Goal: Transaction & Acquisition: Purchase product/service

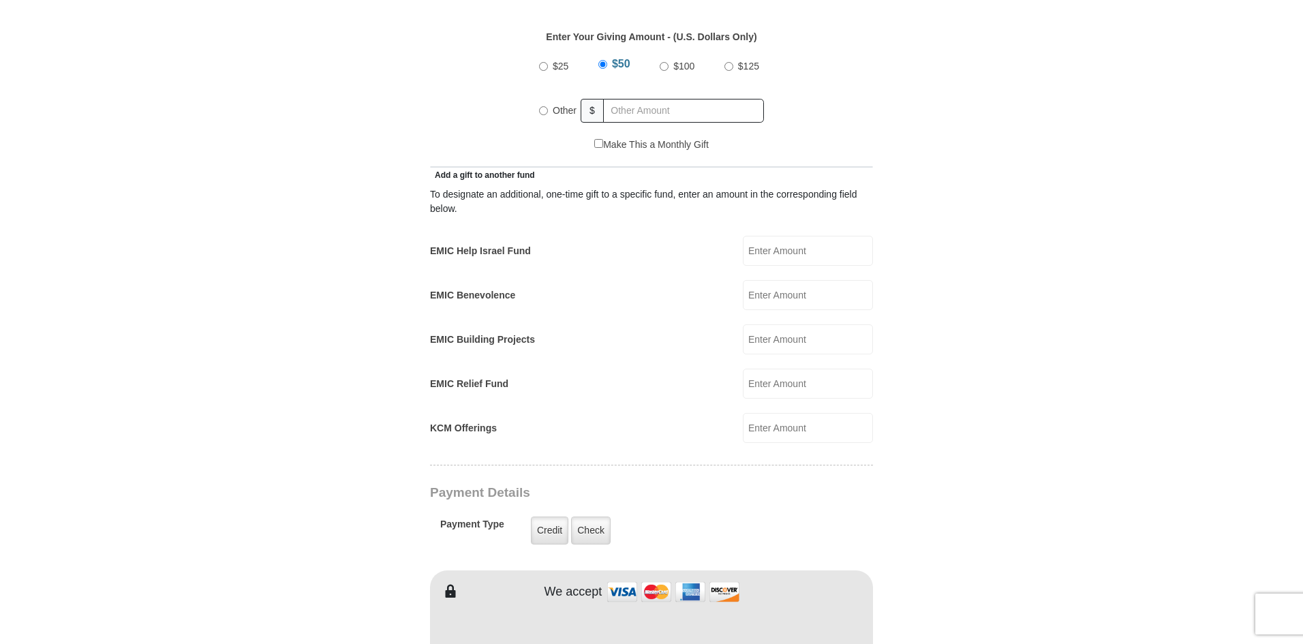
scroll to position [614, 0]
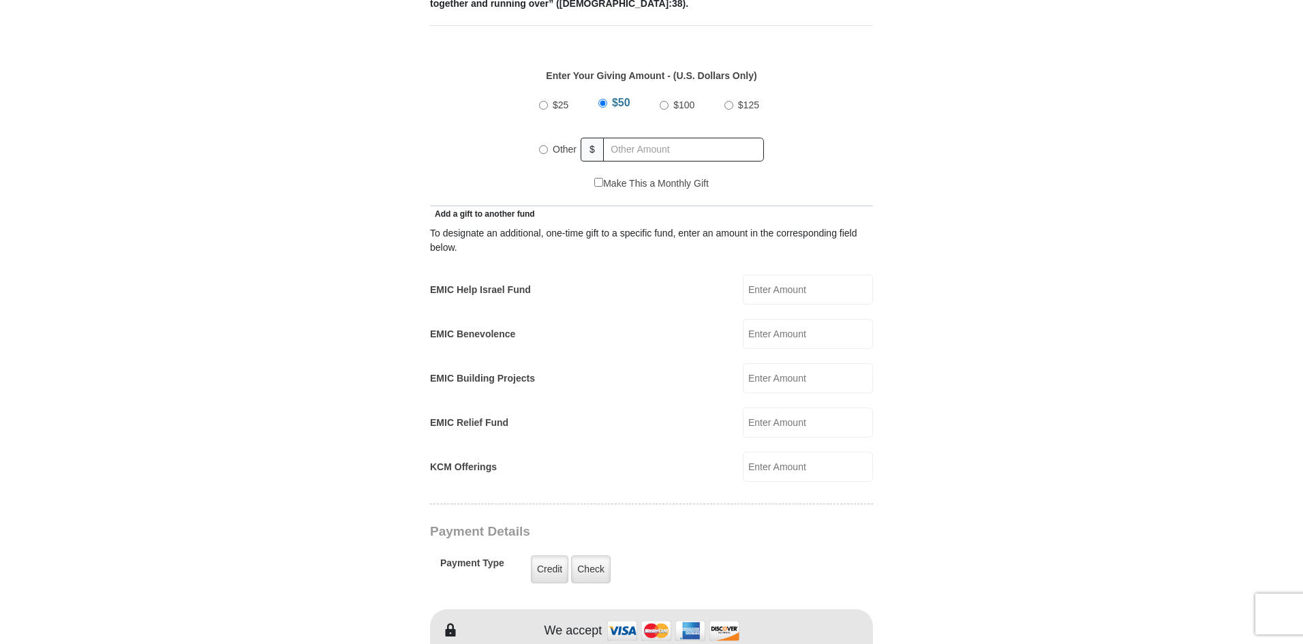
click at [539, 101] on input "$25" at bounding box center [543, 105] width 9 height 9
radio input "true"
click at [766, 276] on input "EMIC Help Israel Fund" at bounding box center [808, 290] width 130 height 30
click at [999, 288] on form "[GEOGRAPHIC_DATA][DEMOGRAPHIC_DATA] Online Giving Because of gifts like yours, …" at bounding box center [651, 438] width 777 height 1994
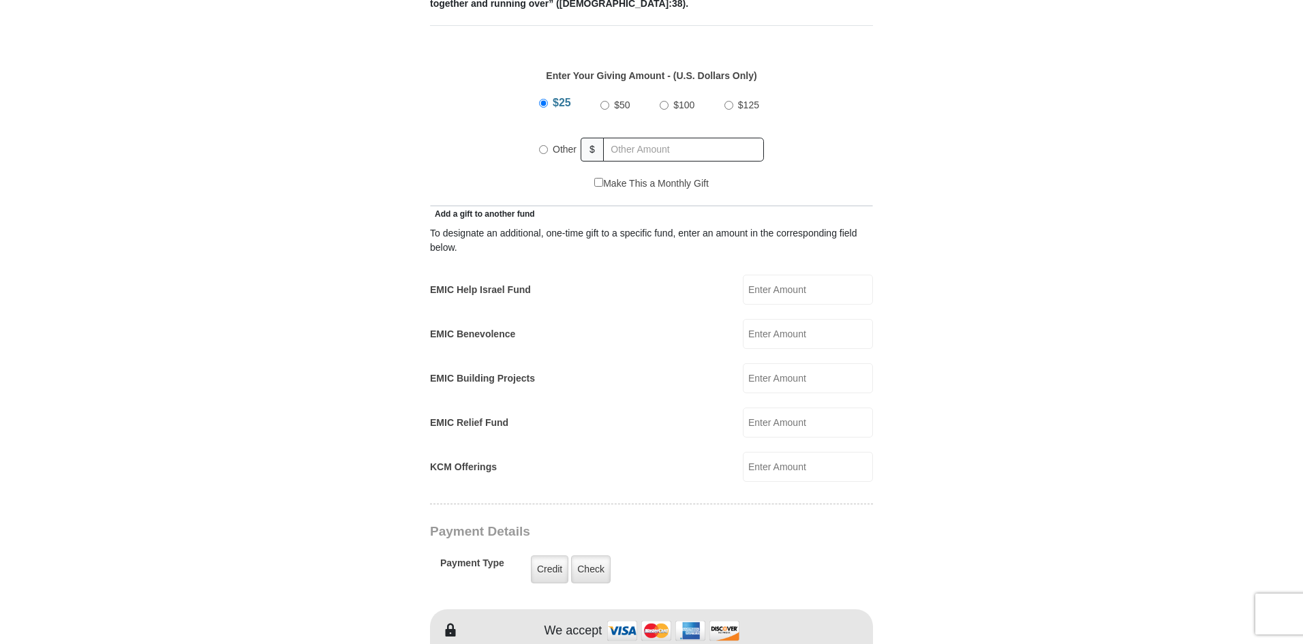
click at [999, 288] on form "[GEOGRAPHIC_DATA][DEMOGRAPHIC_DATA] Online Giving Because of gifts like yours, …" at bounding box center [651, 438] width 777 height 1994
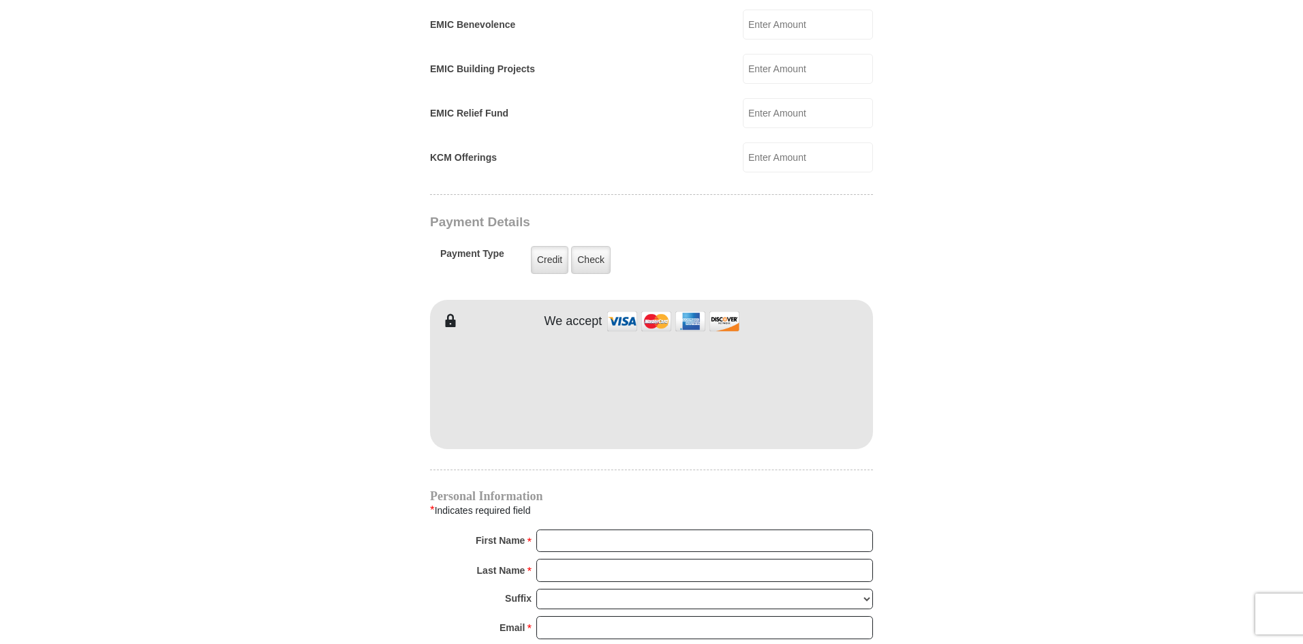
scroll to position [954, 0]
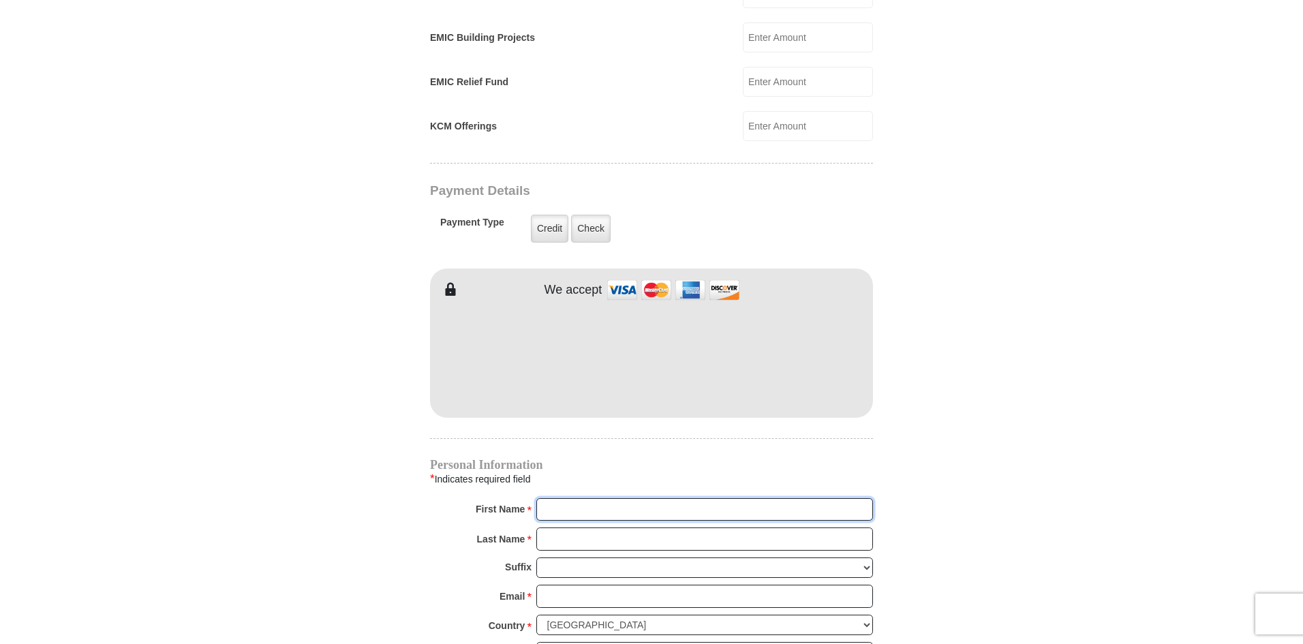
type input "DWASDAW"
type input "FAWFA"
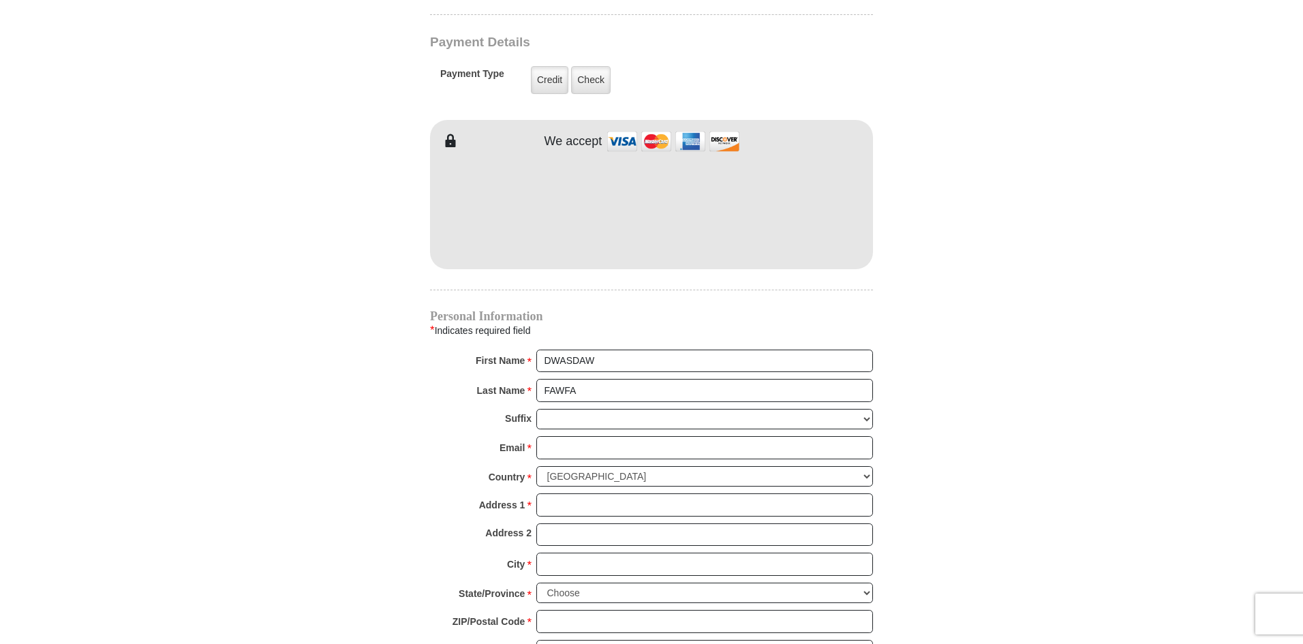
scroll to position [1227, 0]
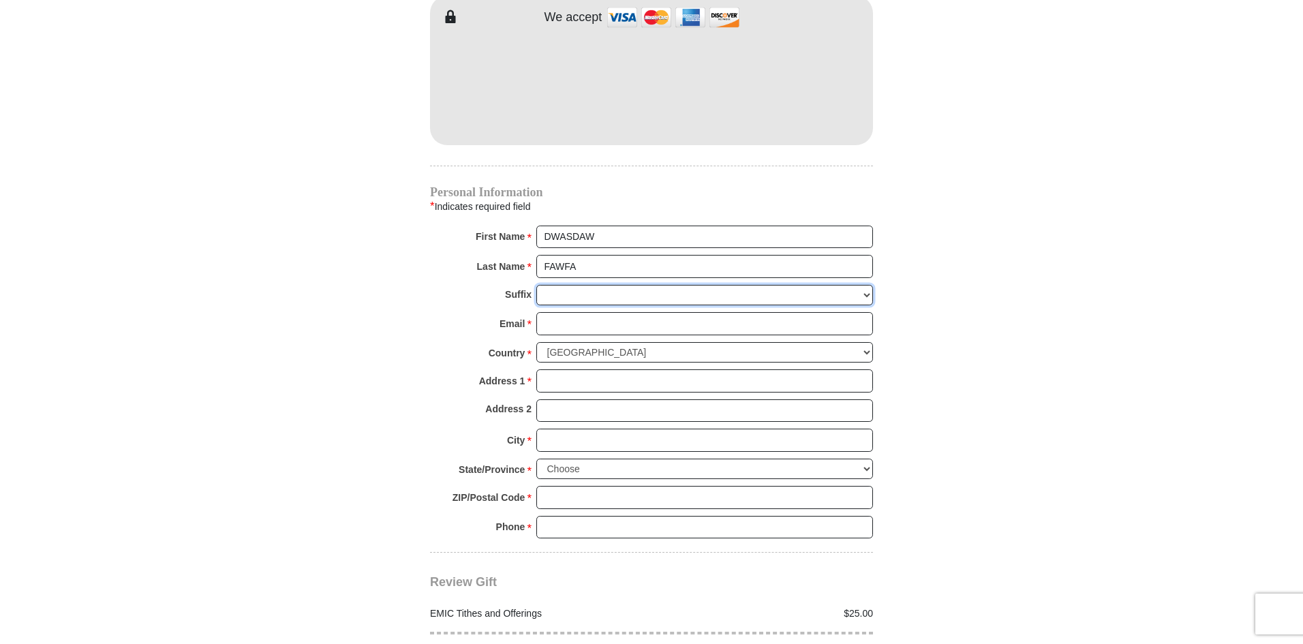
click at [588, 285] on select "[PERSON_NAME] I II III IV V VI" at bounding box center [704, 295] width 337 height 21
select select "Jr"
click at [536, 285] on select "[PERSON_NAME] I II III IV V VI" at bounding box center [704, 295] width 337 height 21
click at [587, 312] on input "Email *" at bounding box center [704, 323] width 337 height 23
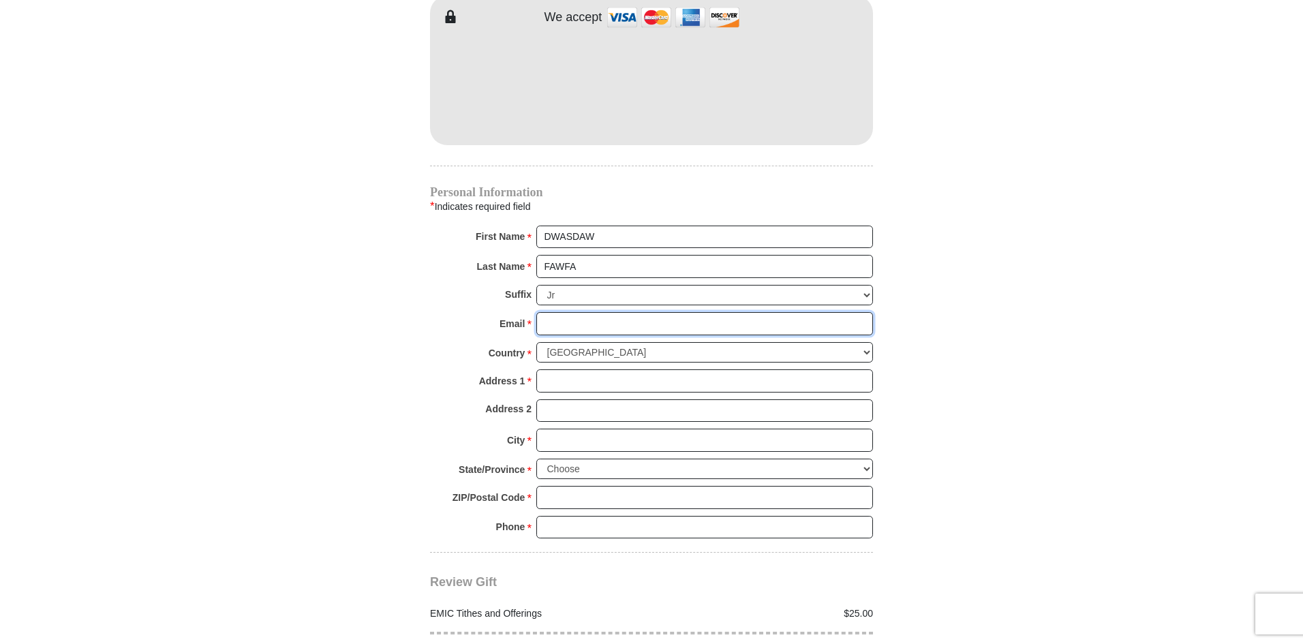
type input "[EMAIL_ADDRESS][DOMAIN_NAME]"
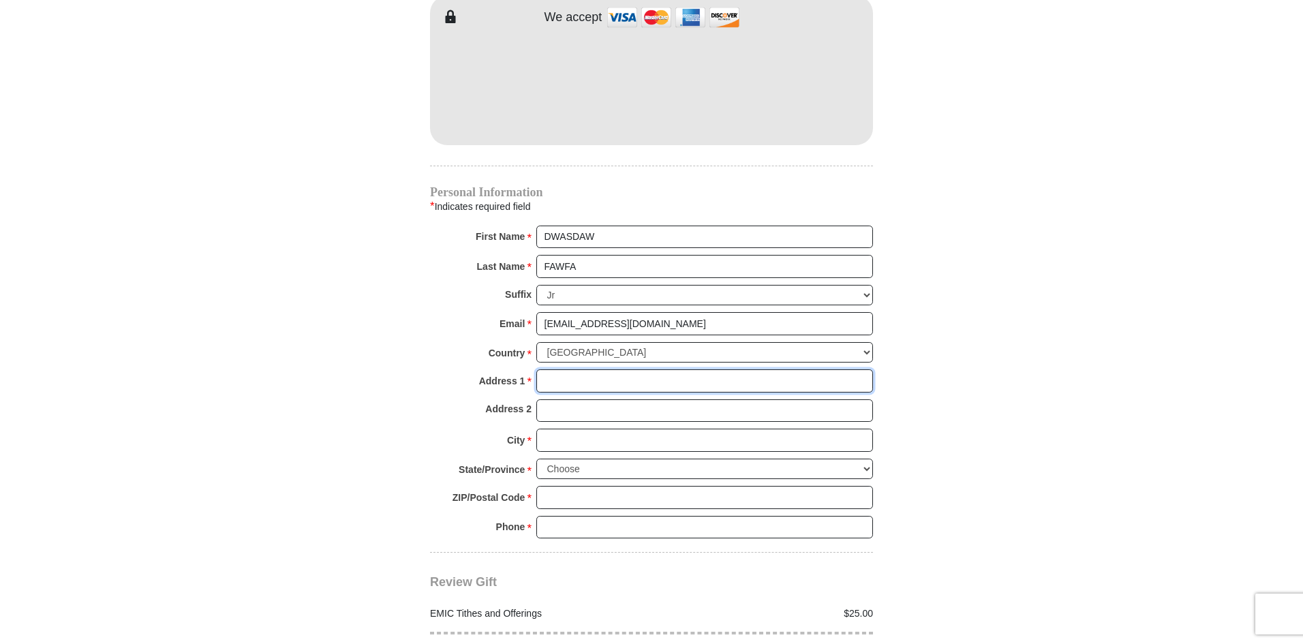
type input "danti court"
type input "[PERSON_NAME]"
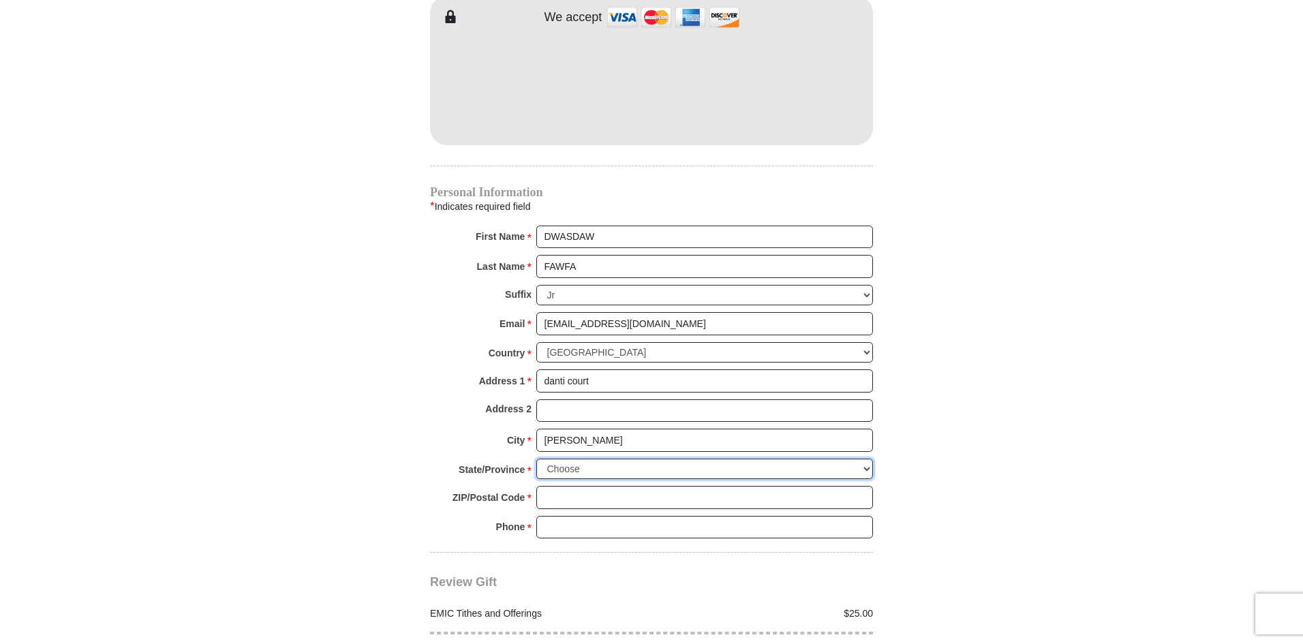
select select "CA"
type input "94545"
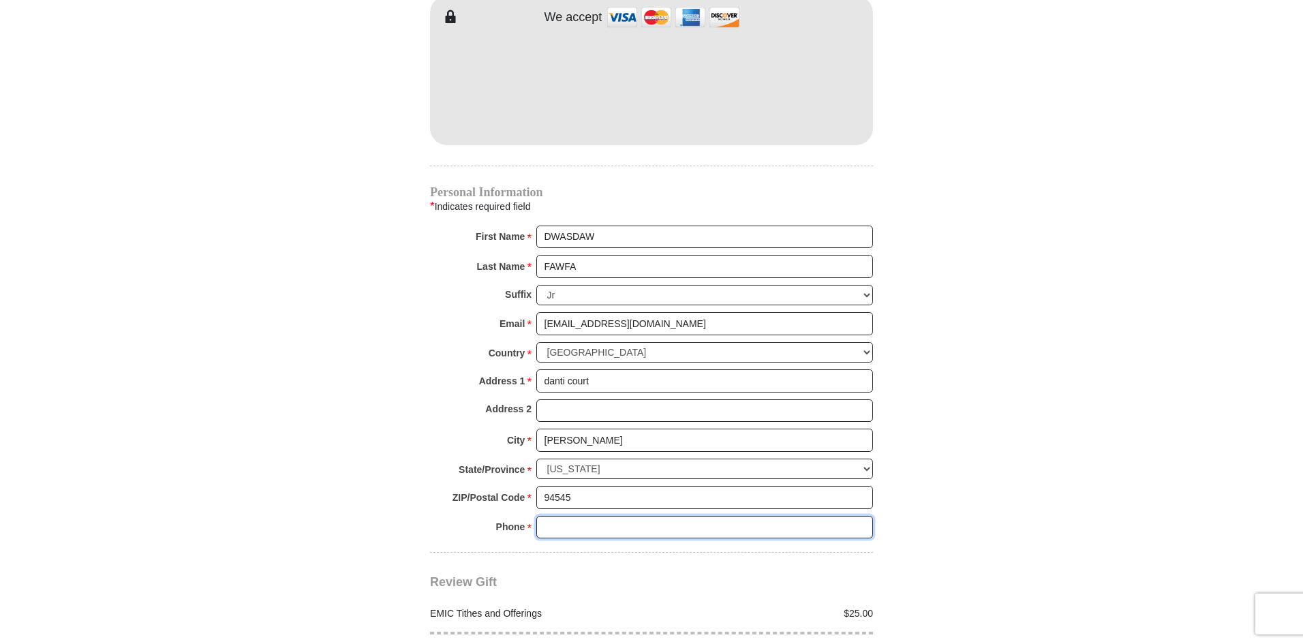
type input "160572873812"
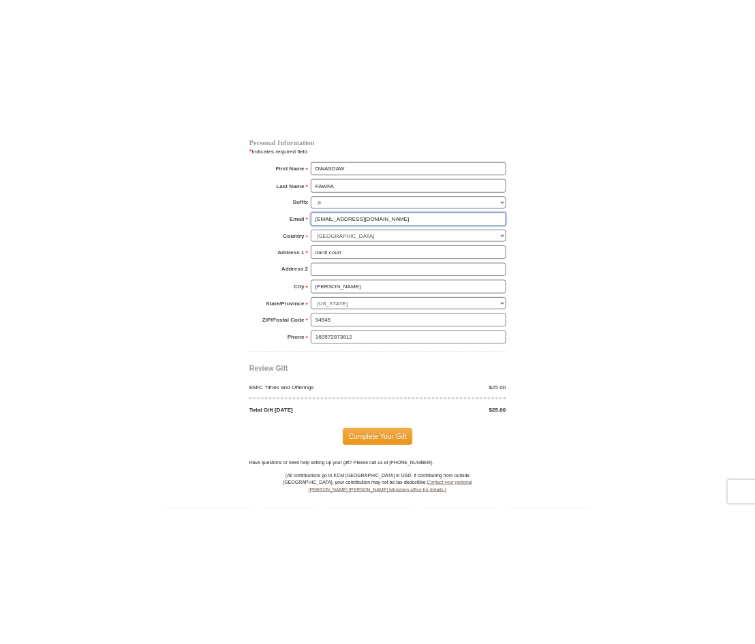
scroll to position [1500, 0]
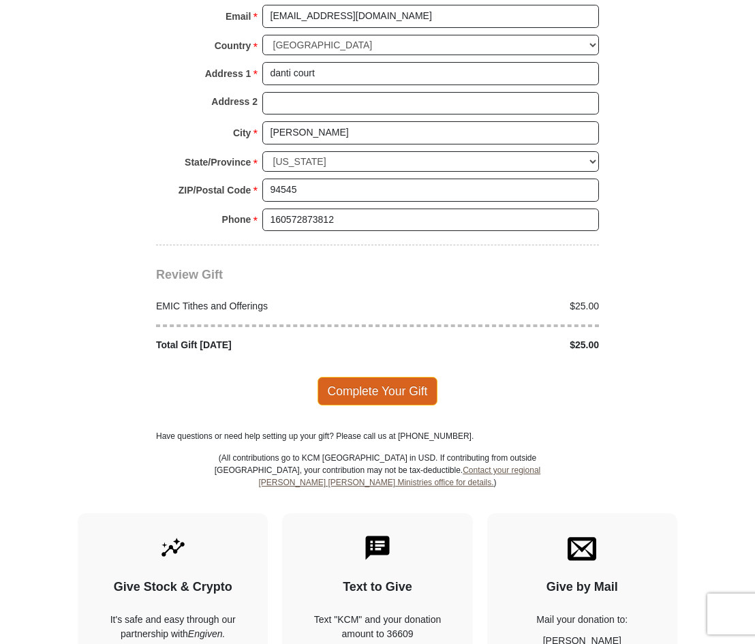
click at [407, 387] on span "Complete Your Gift" at bounding box center [378, 391] width 121 height 29
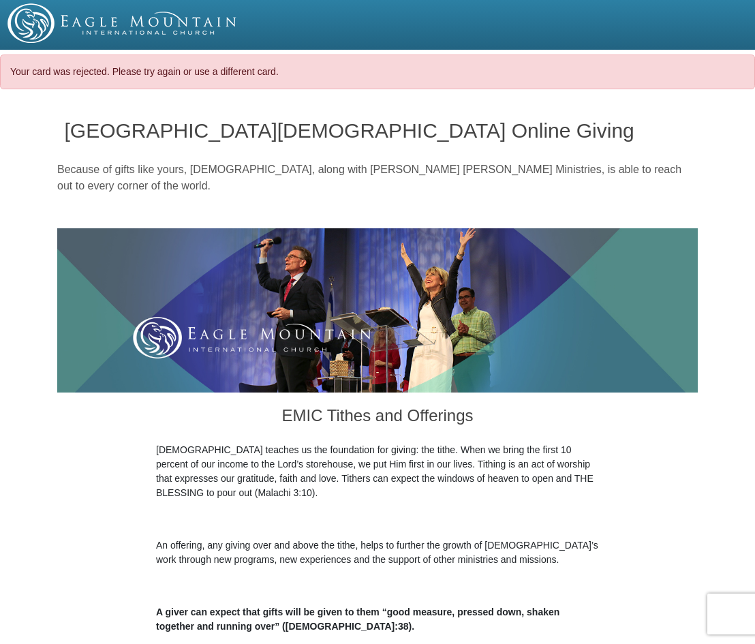
select select "CA"
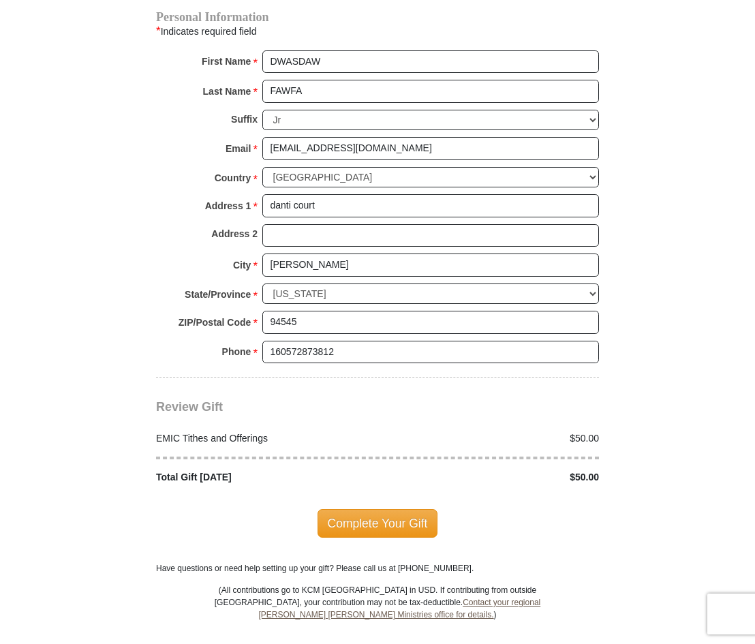
scroll to position [1432, 0]
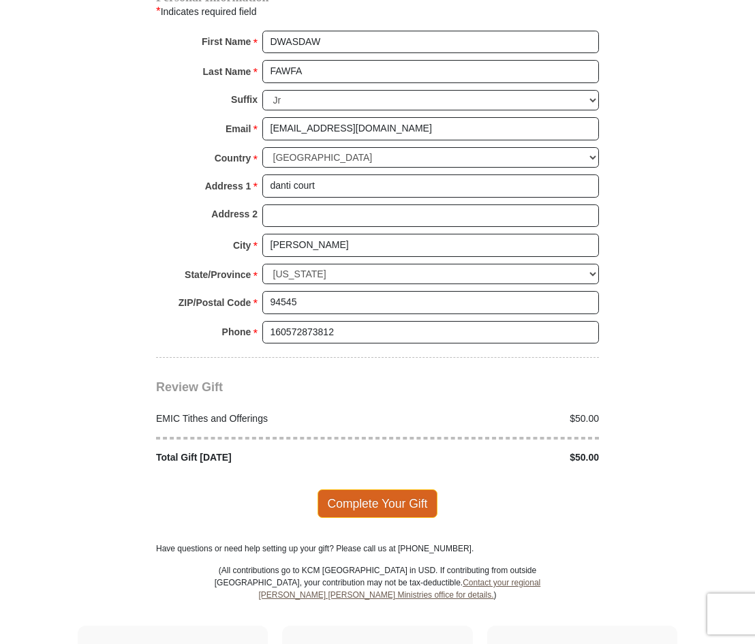
click at [380, 494] on span "Complete Your Gift" at bounding box center [378, 503] width 121 height 29
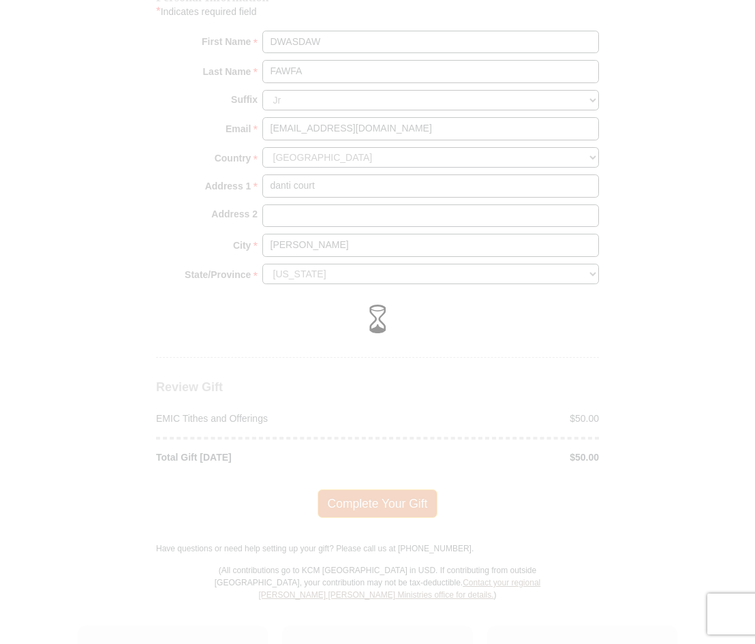
click at [380, 494] on div at bounding box center [377, 322] width 755 height 644
